Goal: Browse casually

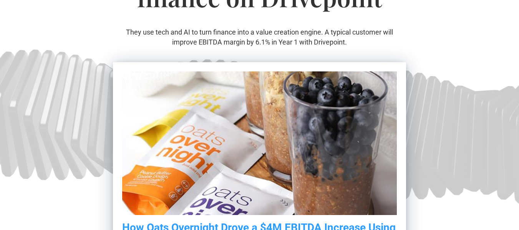
scroll to position [148, 0]
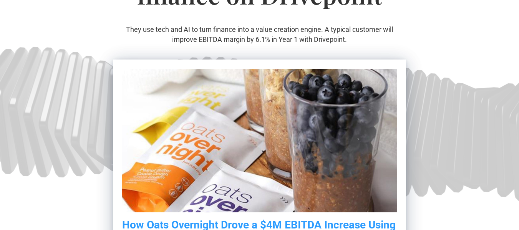
click at [48, 76] on section "The world's best consumer brands run finance on Drivepoint They use tech and AI…" at bounding box center [259, 112] width 519 height 438
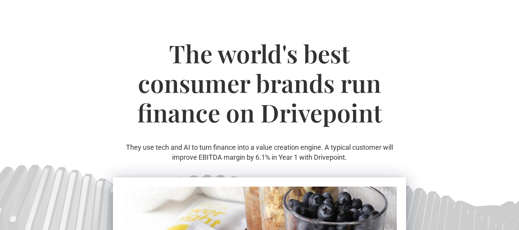
scroll to position [0, 0]
